Goal: Transaction & Acquisition: Obtain resource

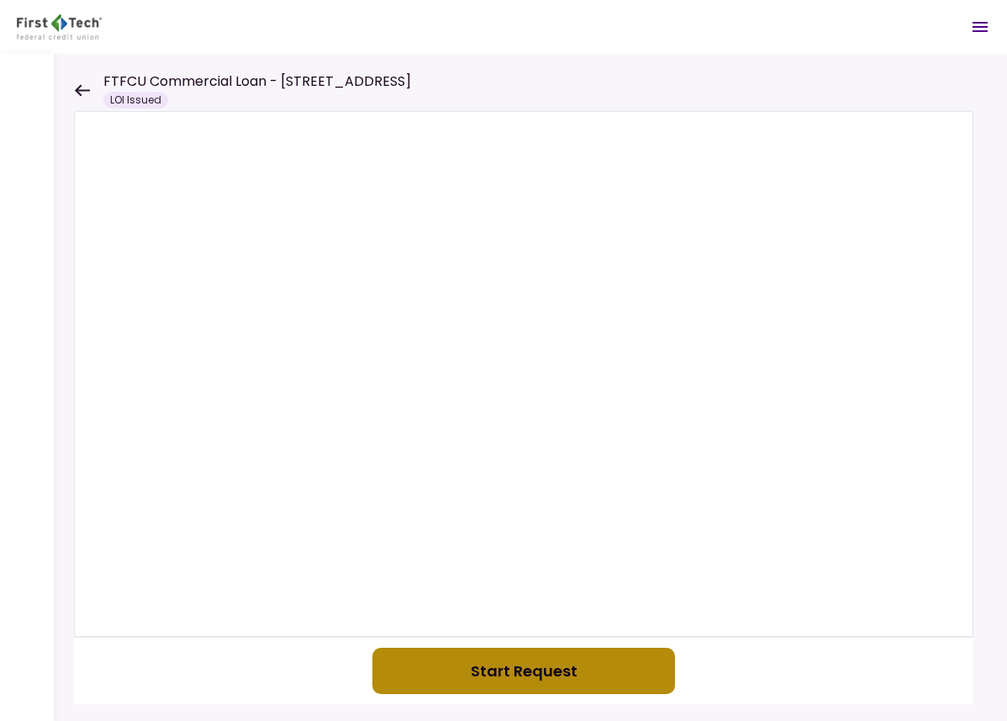
click at [523, 667] on button "Start Request" at bounding box center [524, 670] width 303 height 46
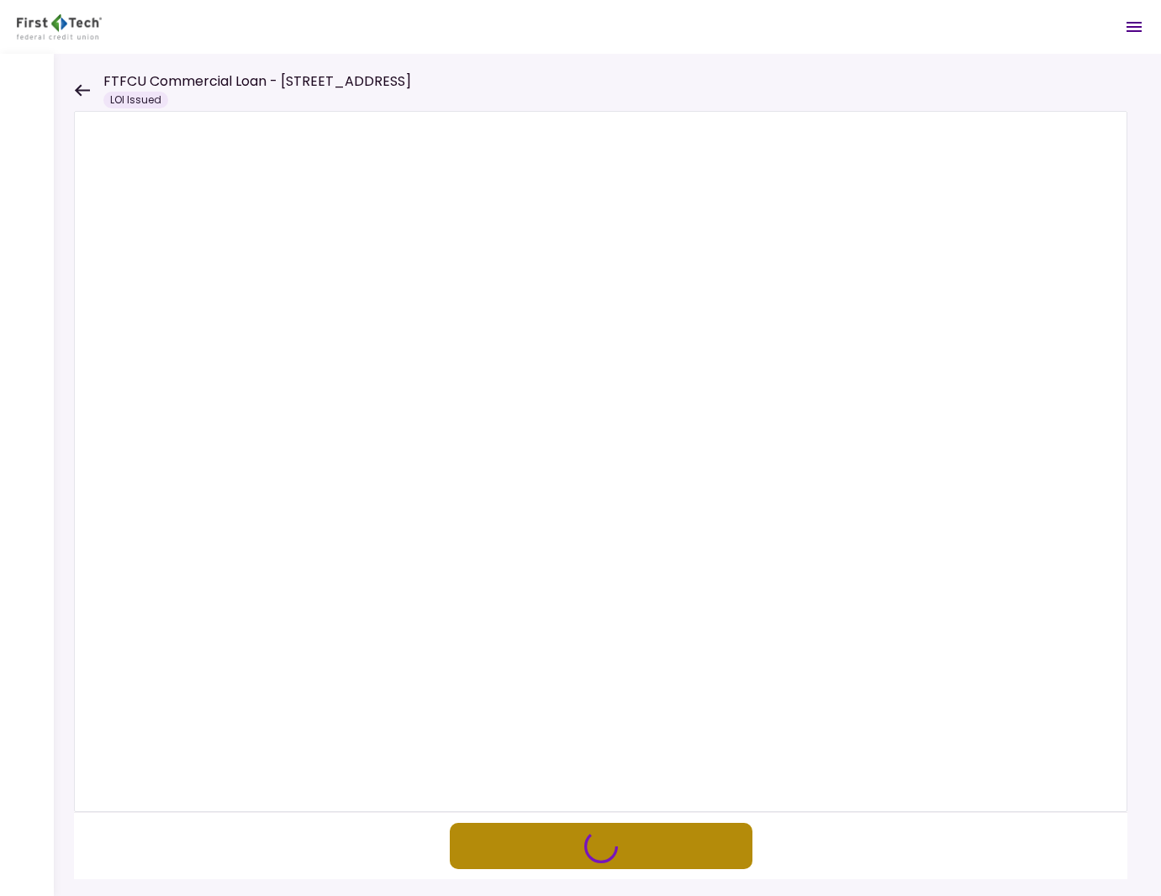
click at [593, 720] on icon "button" at bounding box center [600, 845] width 47 height 47
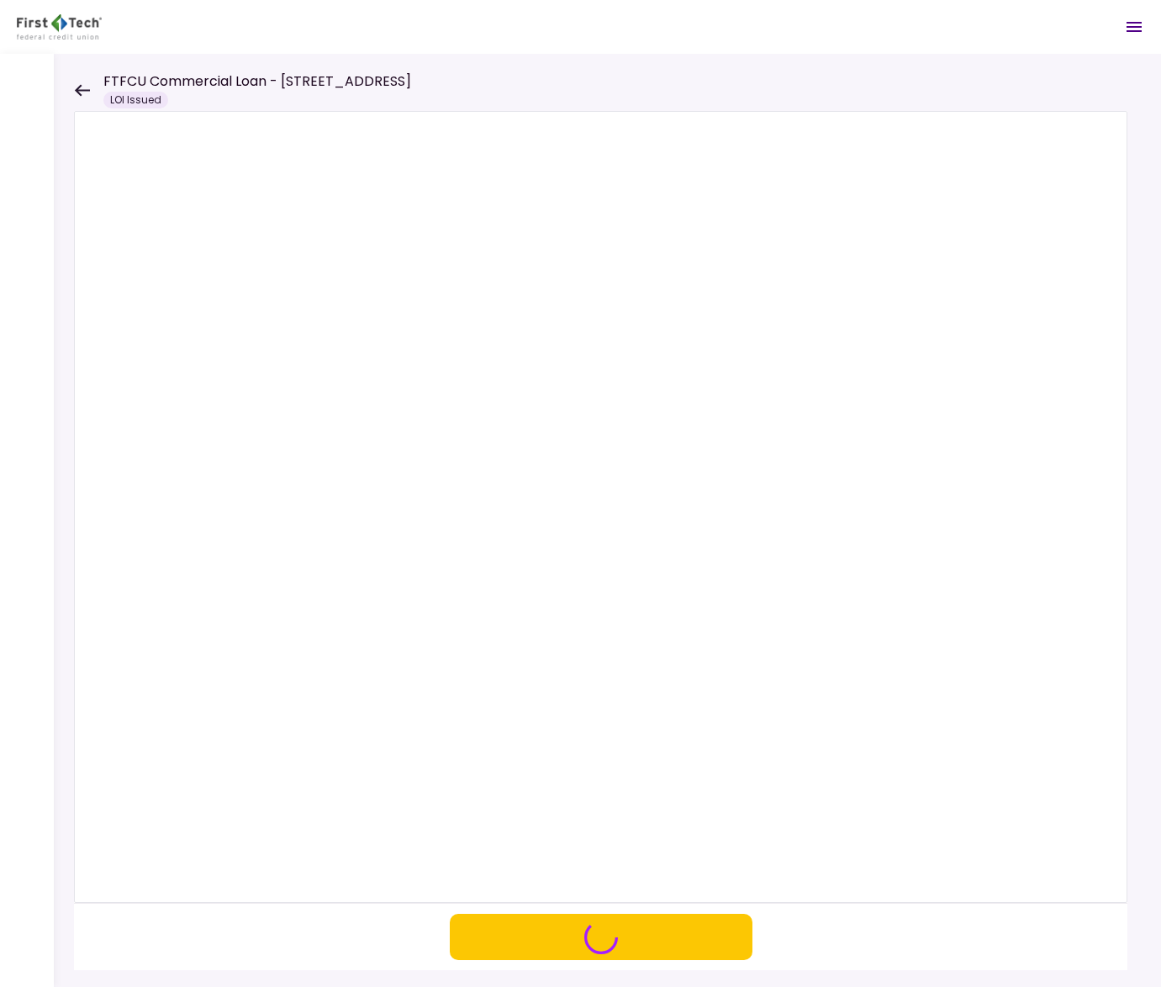
click at [82, 93] on icon at bounding box center [82, 90] width 16 height 13
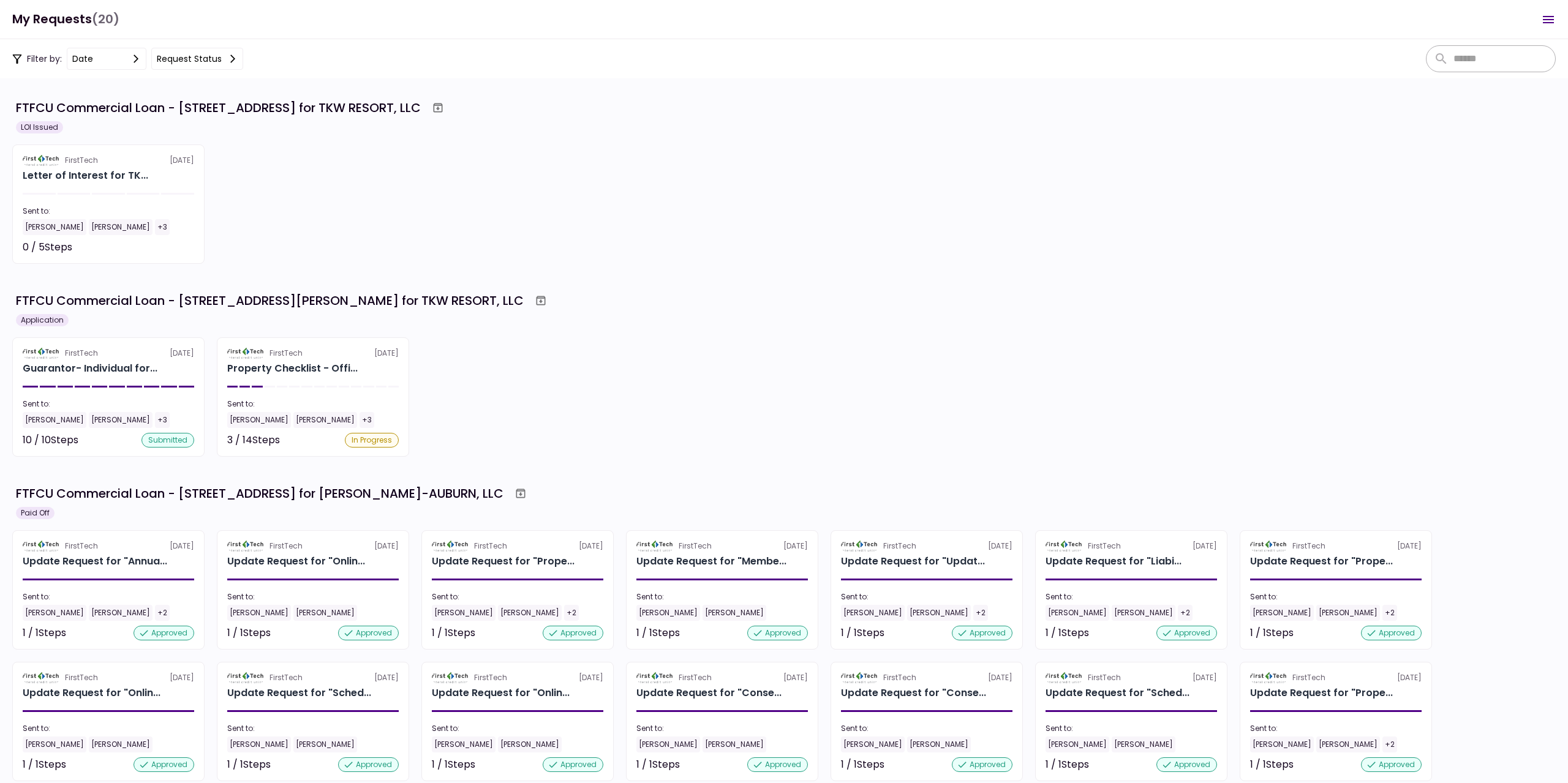
click at [733, 23] on icon "Open menu" at bounding box center [1548, 20] width 11 height 7
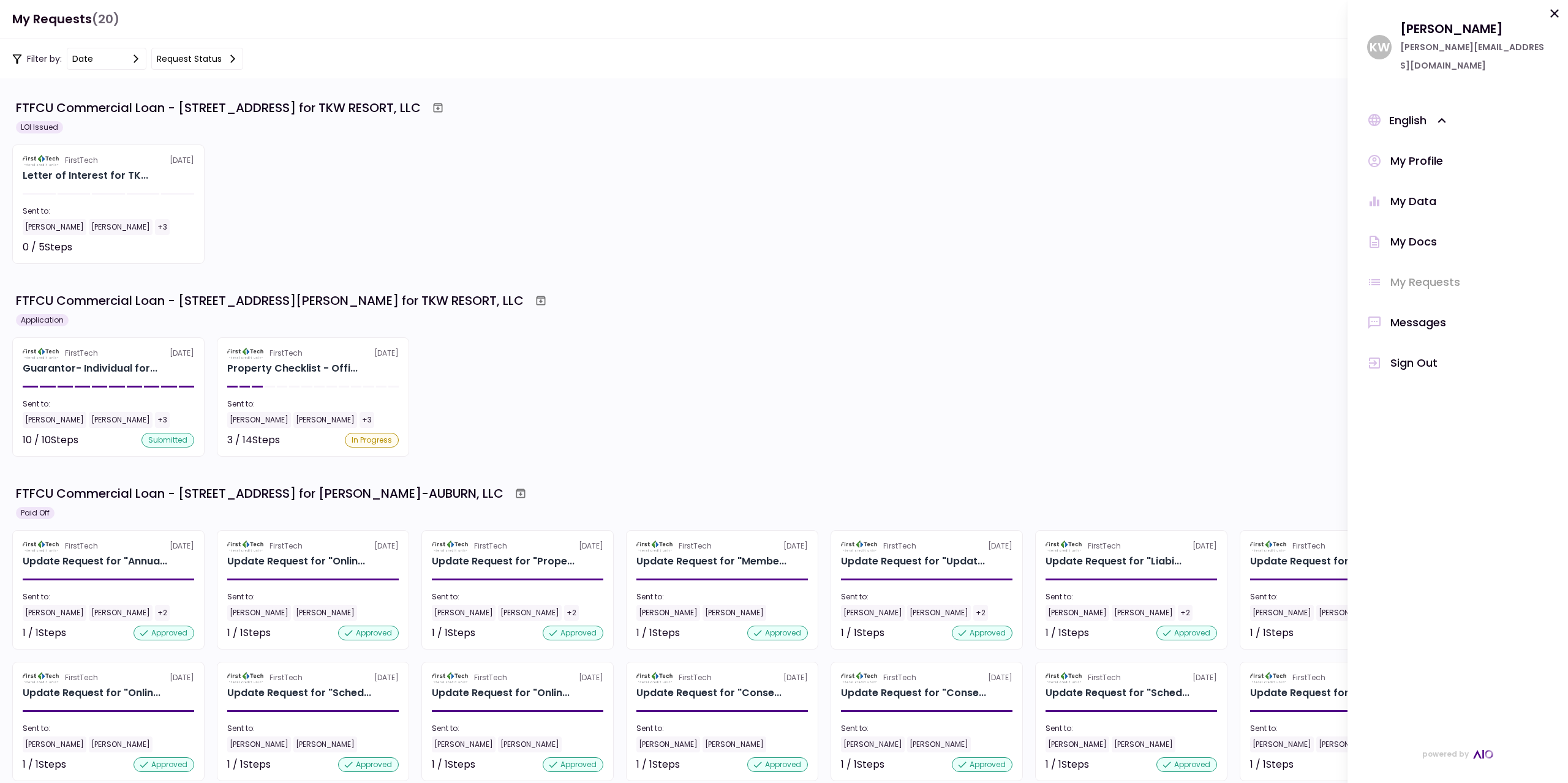
click at [733, 233] on div "My Docs" at bounding box center [1457, 242] width 181 height 18
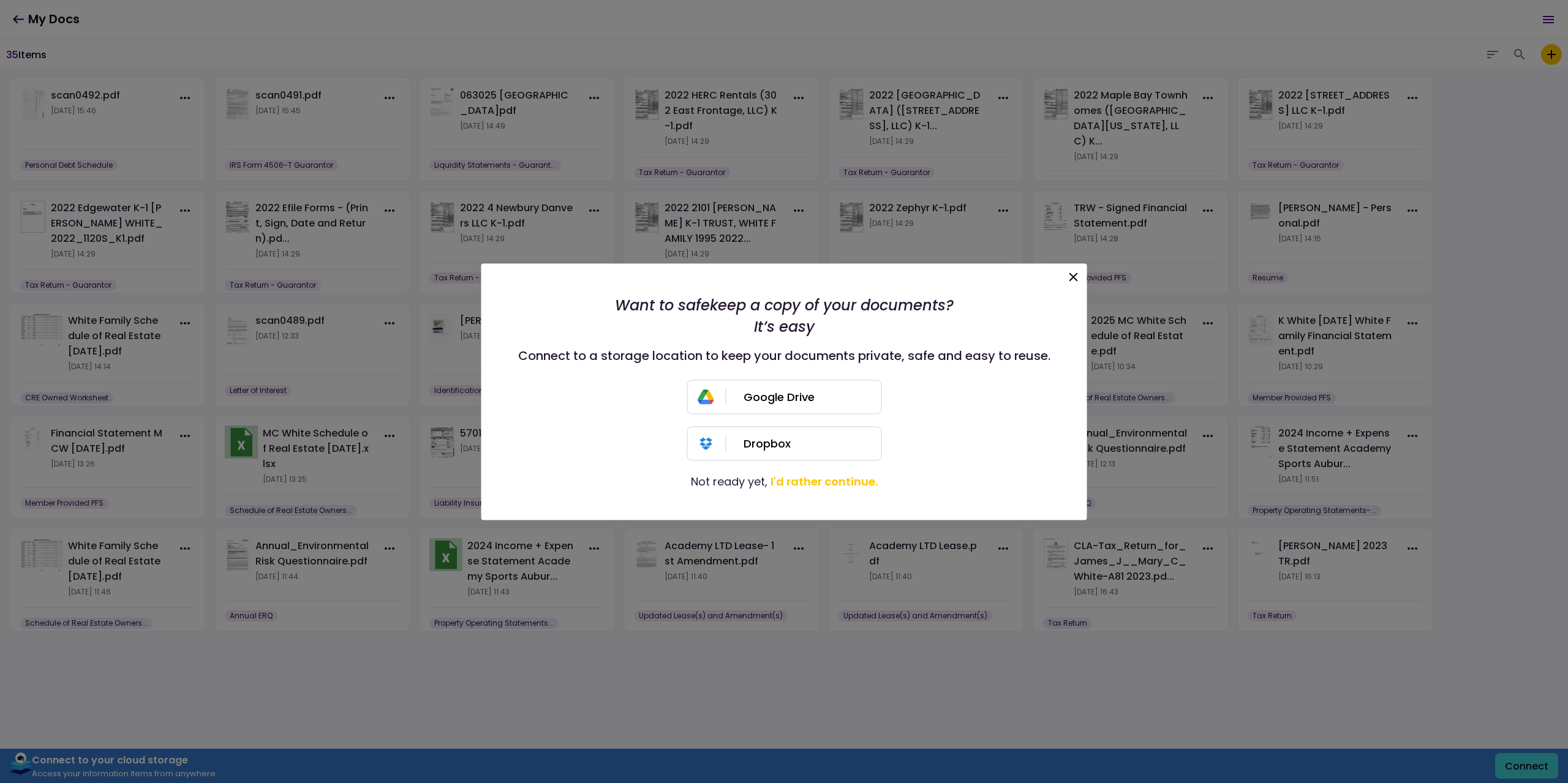
click at [733, 484] on button "I'd rather continue." at bounding box center [824, 481] width 107 height 17
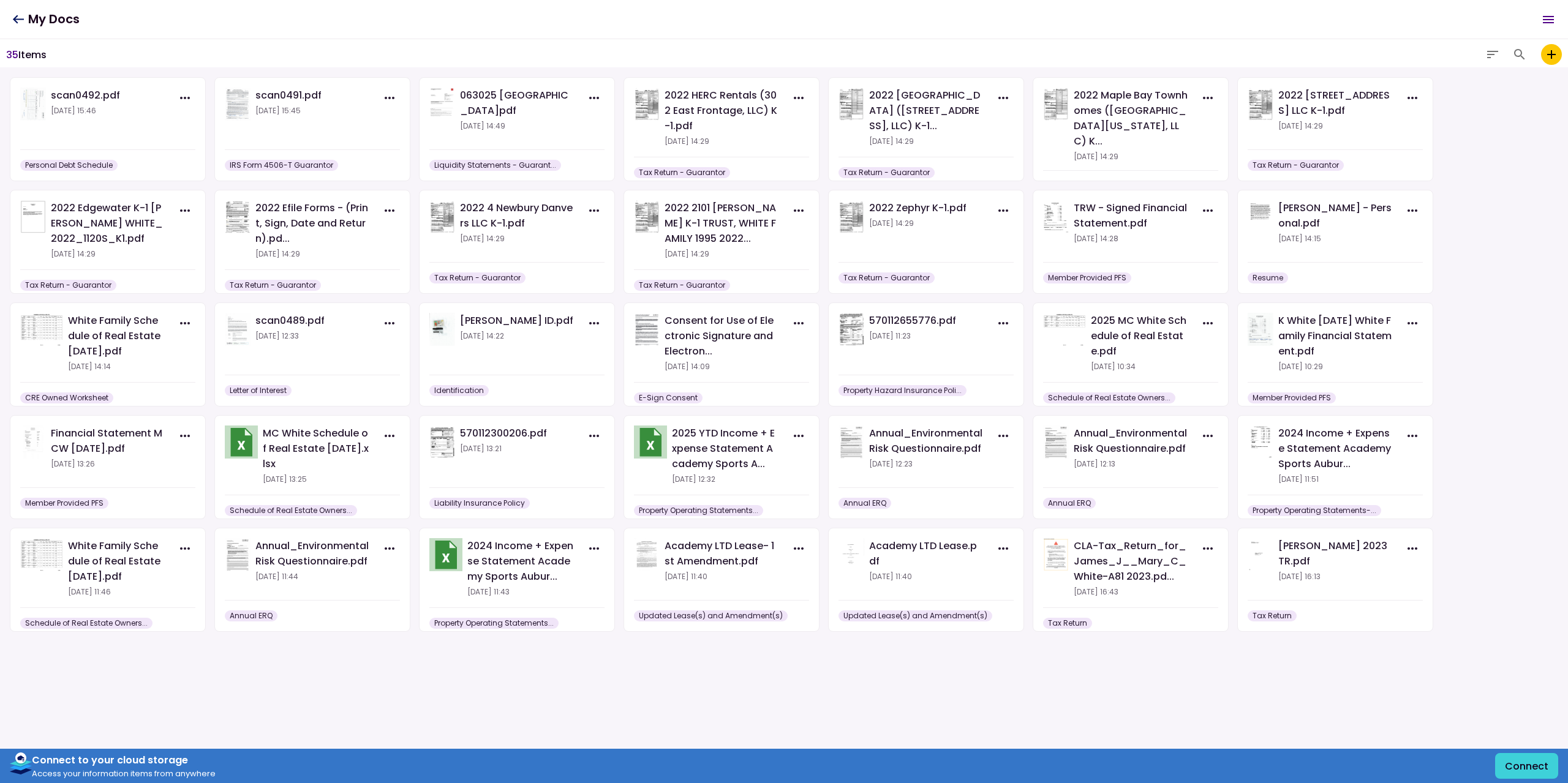
click at [17, 20] on icon at bounding box center [18, 19] width 11 height 9
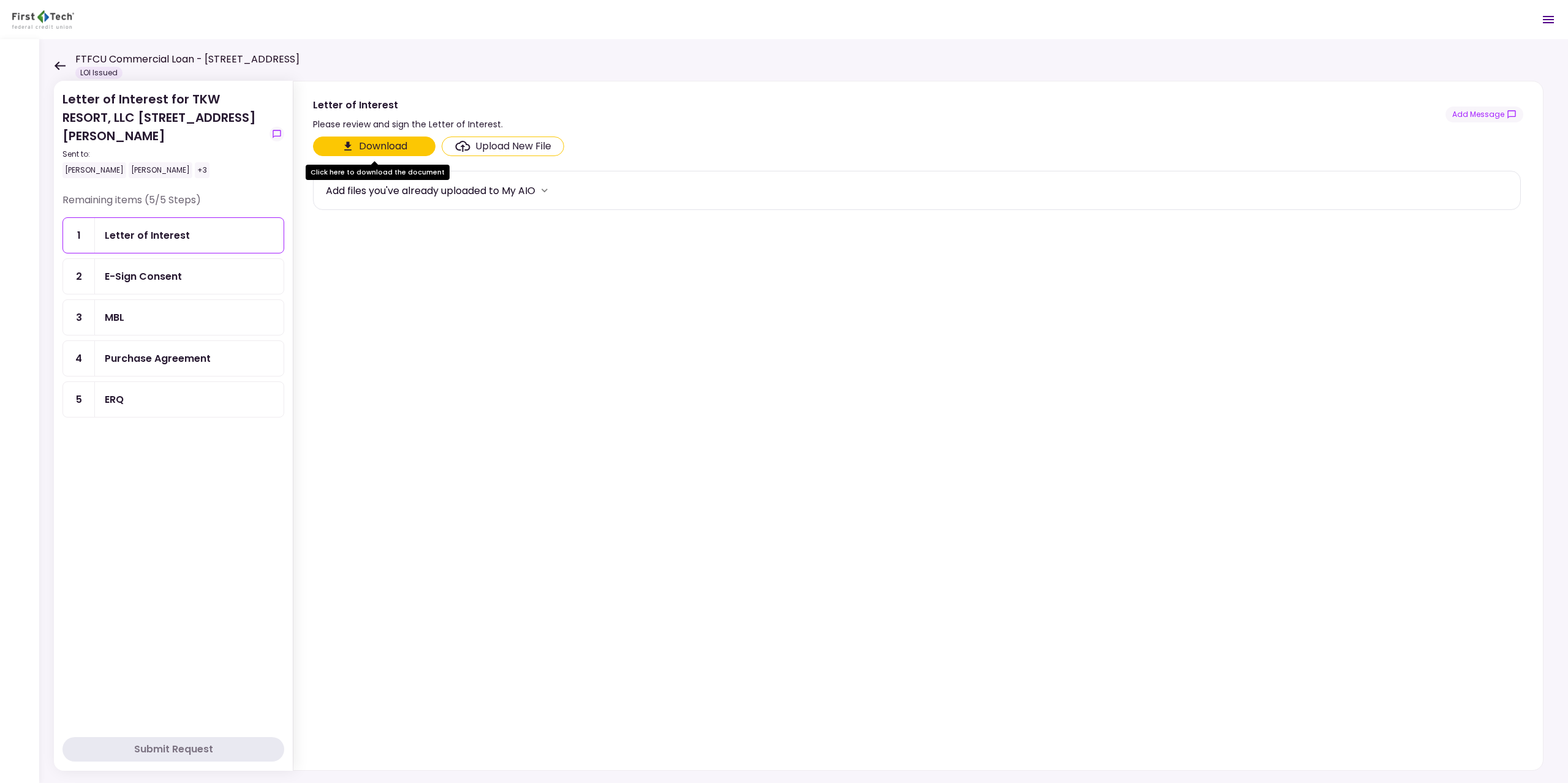
click at [175, 234] on div "Letter of Interest" at bounding box center [147, 235] width 85 height 15
click at [366, 144] on button "Download" at bounding box center [374, 146] width 122 height 20
